Goal: Task Accomplishment & Management: Use online tool/utility

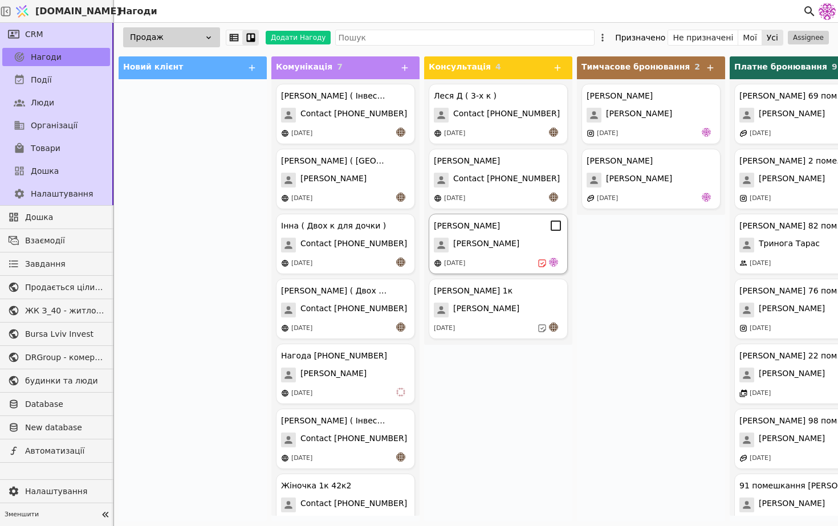
click at [488, 230] on div "[PERSON_NAME]" at bounding box center [498, 226] width 129 height 14
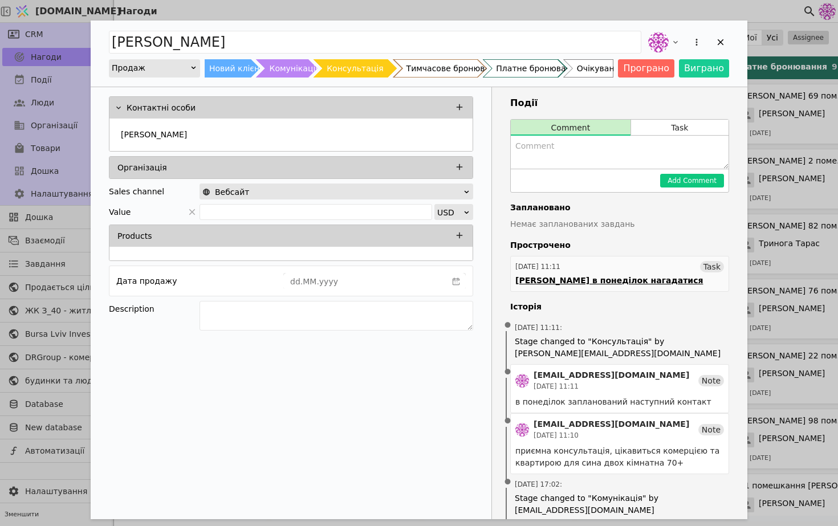
click at [628, 274] on link "[DATE] 11:11 Task [PERSON_NAME] в понеділок нагадатися" at bounding box center [619, 274] width 219 height 36
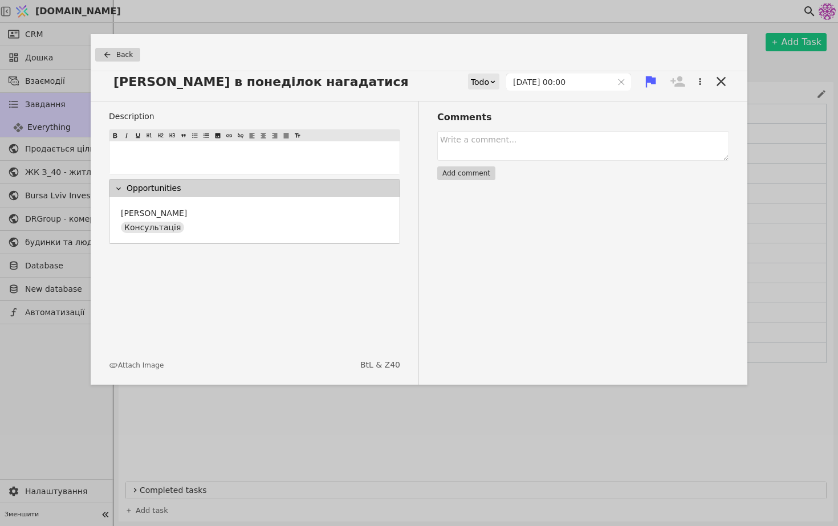
click at [496, 80] on icon at bounding box center [492, 81] width 7 height 7
click at [515, 153] on div "Done" at bounding box center [502, 148] width 47 height 17
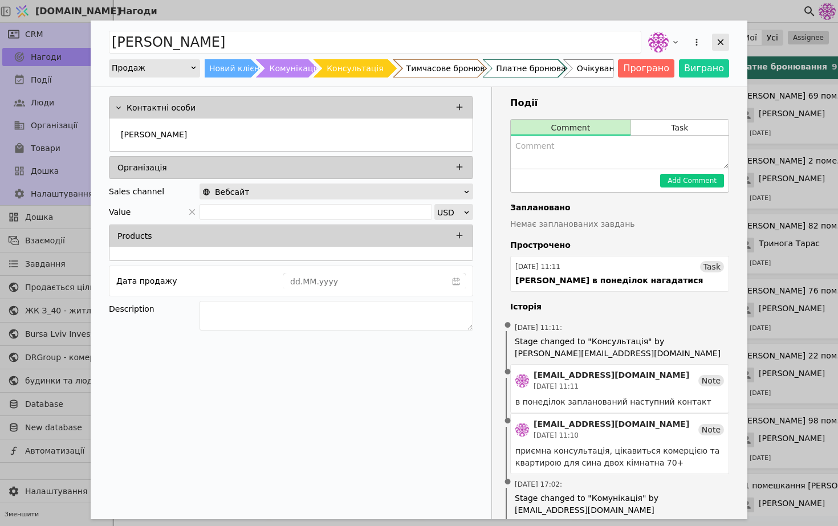
click at [726, 44] on div "Add Opportunity" at bounding box center [720, 42] width 17 height 17
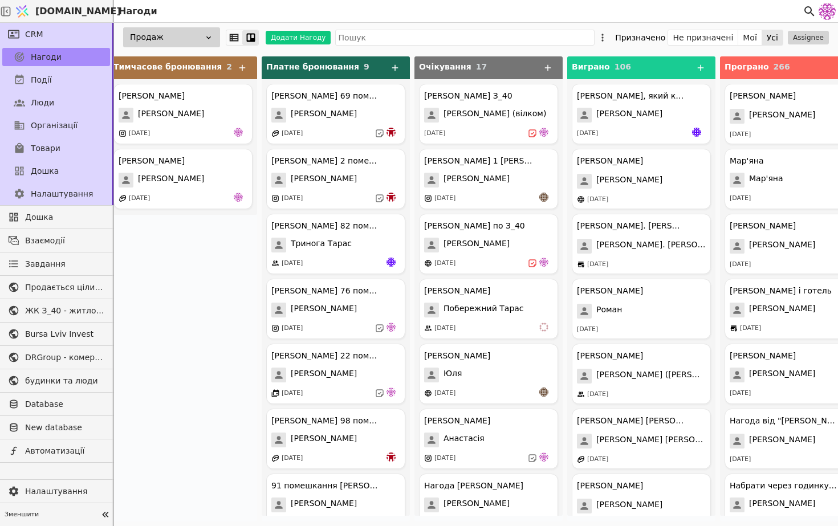
scroll to position [0, 503]
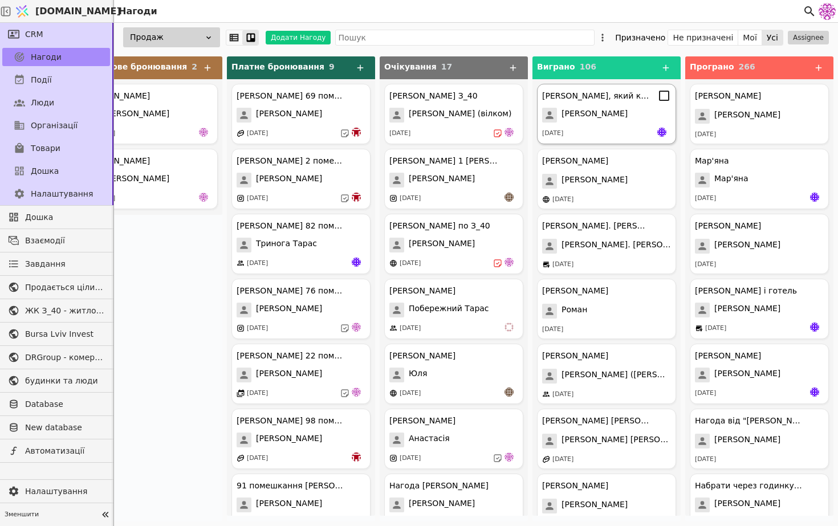
click at [665, 101] on icon at bounding box center [664, 96] width 14 height 14
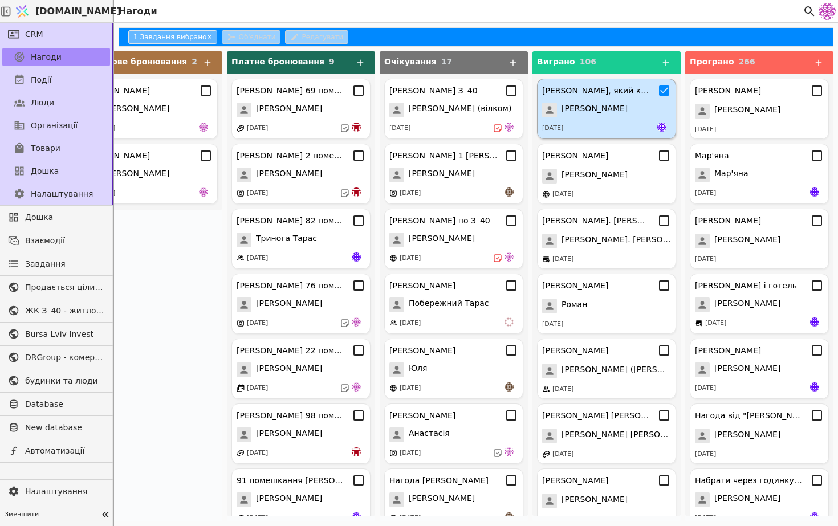
scroll to position [18, 0]
click at [663, 153] on icon at bounding box center [664, 156] width 14 height 14
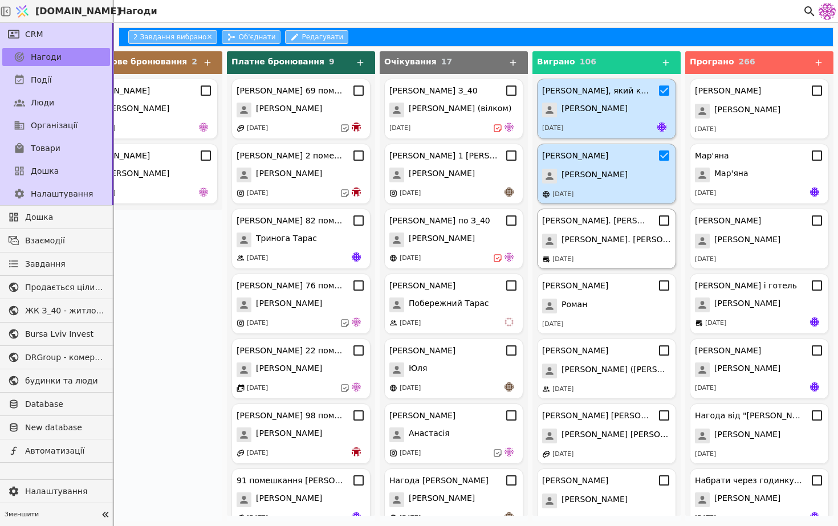
click at [664, 220] on icon at bounding box center [664, 221] width 14 height 14
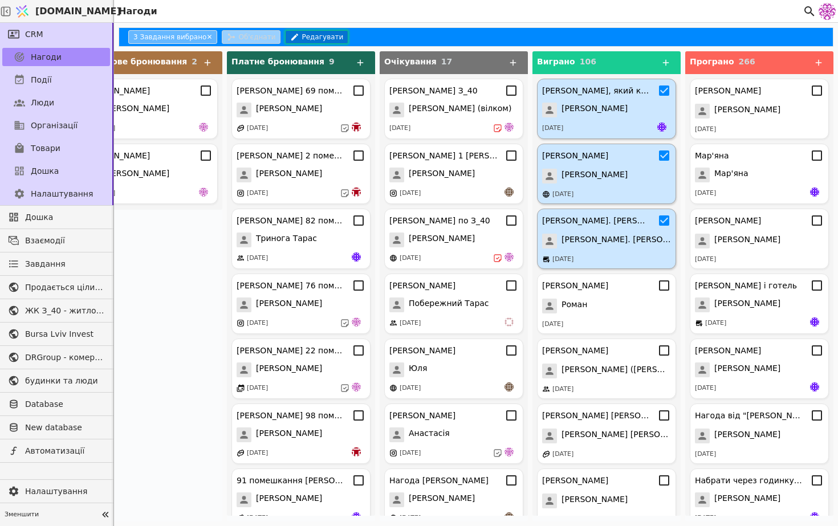
click at [316, 34] on button "Редагувати" at bounding box center [316, 37] width 63 height 14
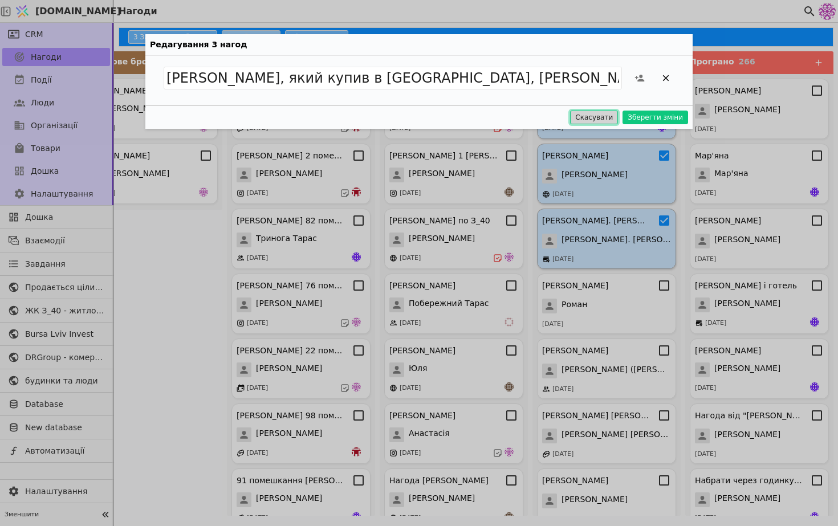
click at [608, 113] on button "Скасувати" at bounding box center [594, 118] width 48 height 14
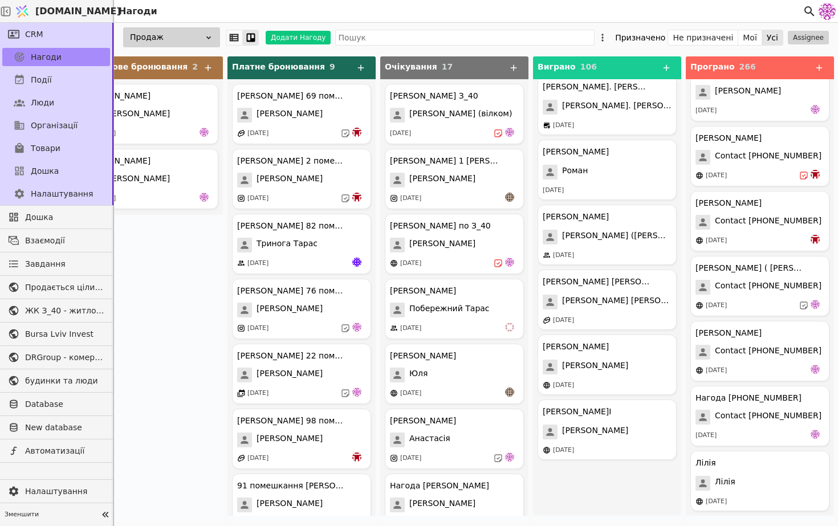
scroll to position [0, 0]
